Goal: Information Seeking & Learning: Find specific fact

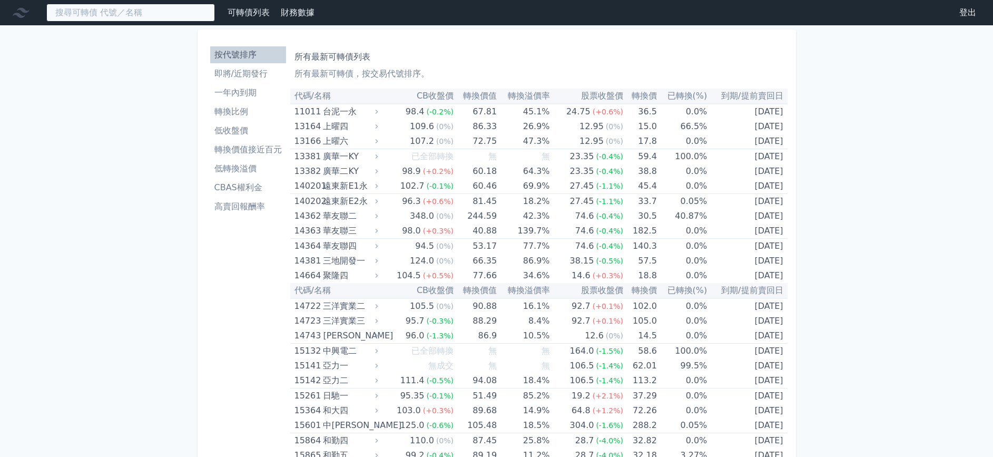
click at [136, 15] on input at bounding box center [130, 13] width 169 height 18
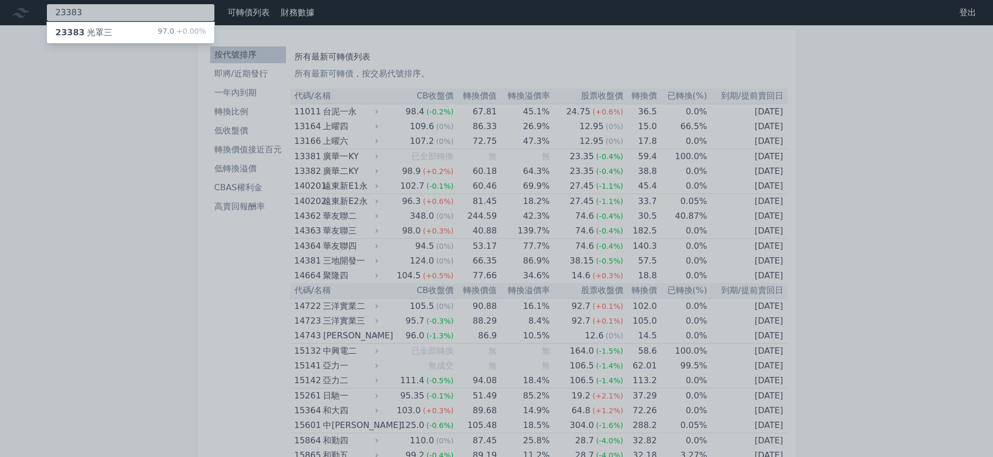
type input "23383"
click at [113, 30] on div "23383 光罩三 97.0 +0.00%" at bounding box center [130, 32] width 167 height 21
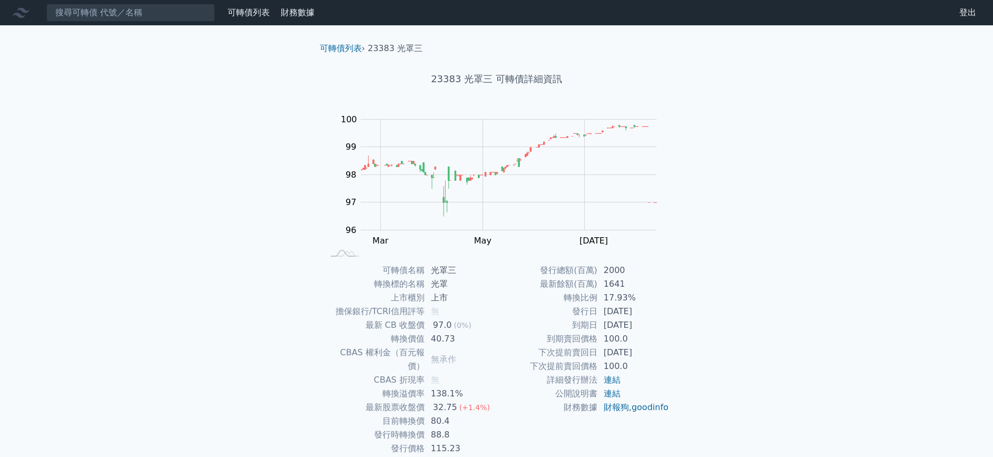
click at [389, 0] on html "可轉債列表 財務數據 可轉債列表 財務數據 登出 登出 可轉債列表 › 23383 光罩三 23383 光罩三 可轉債詳細資訊 Zoom Out 100 94…" at bounding box center [496, 250] width 993 height 501
click at [142, 19] on input at bounding box center [130, 13] width 169 height 18
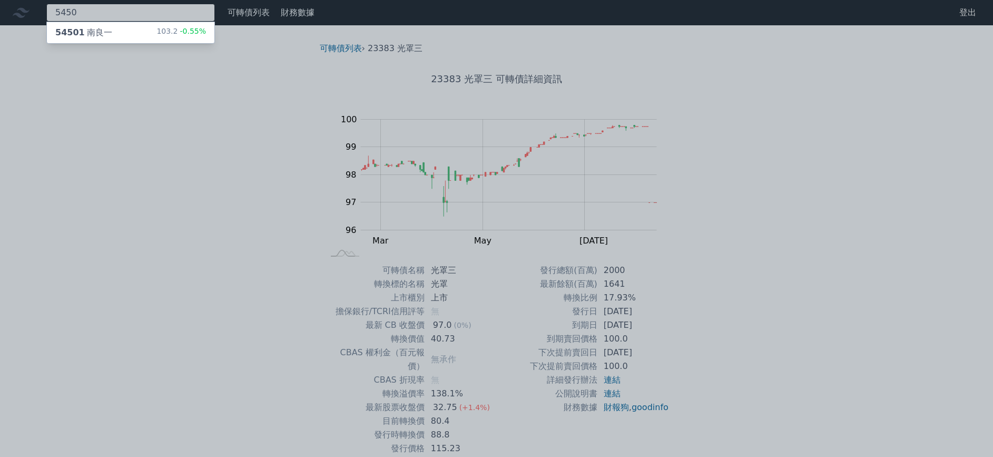
type input "5450"
click at [100, 28] on div "54501 南良一" at bounding box center [83, 32] width 57 height 13
